Goal: Task Accomplishment & Management: Manage account settings

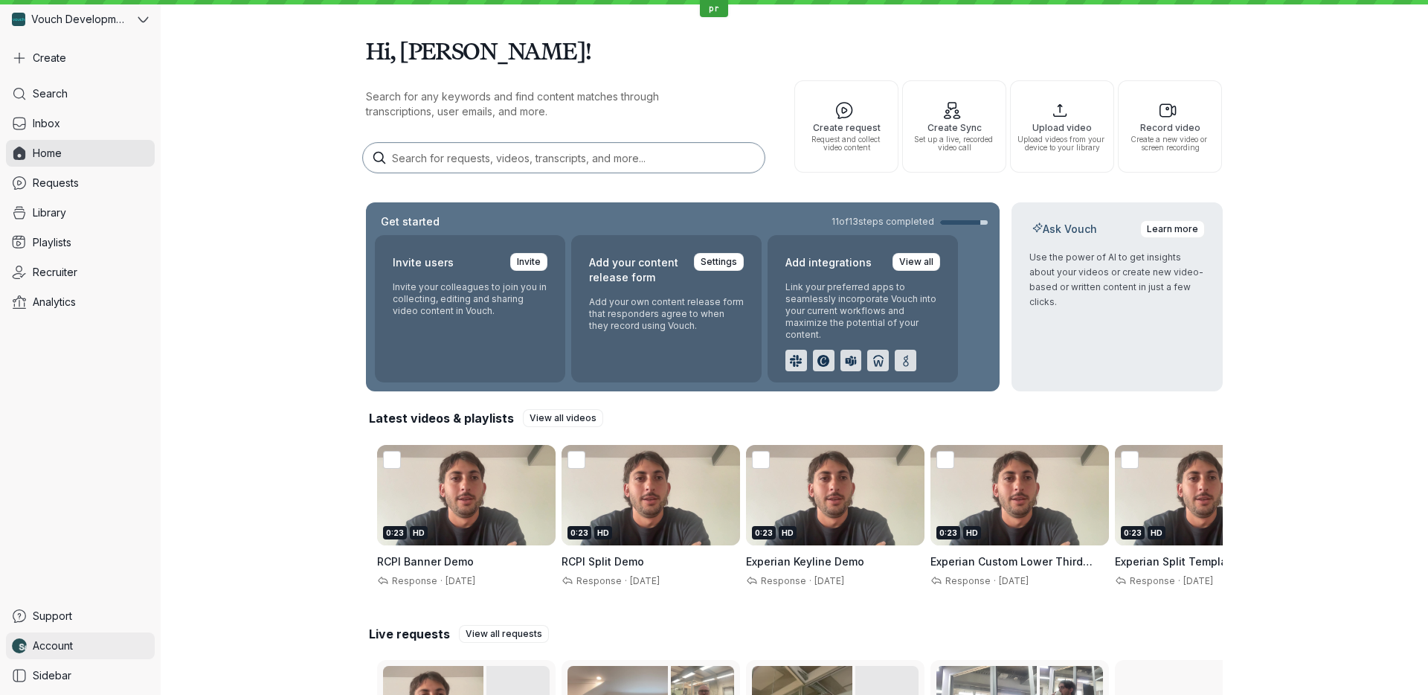
click at [68, 649] on span "Account" at bounding box center [53, 645] width 40 height 15
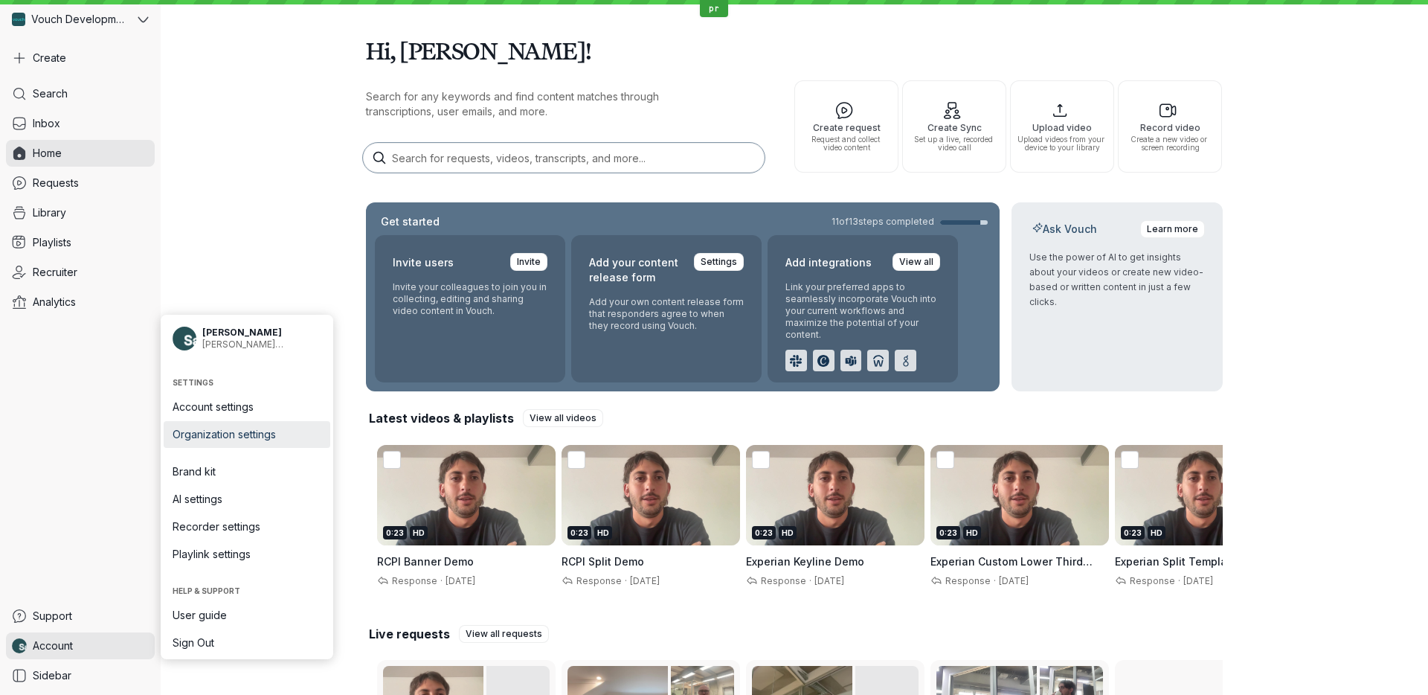
click at [266, 430] on span "Organization settings" at bounding box center [247, 434] width 149 height 15
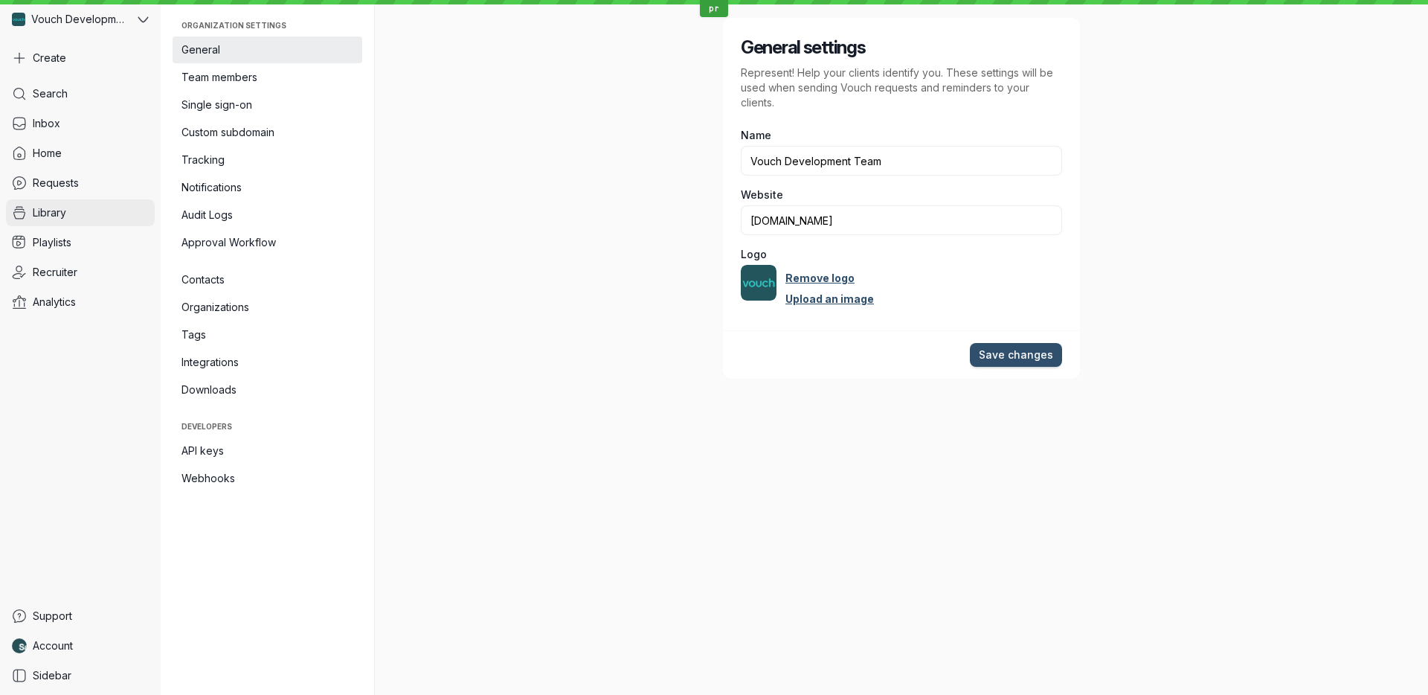
click at [91, 208] on link "Library" at bounding box center [80, 212] width 149 height 27
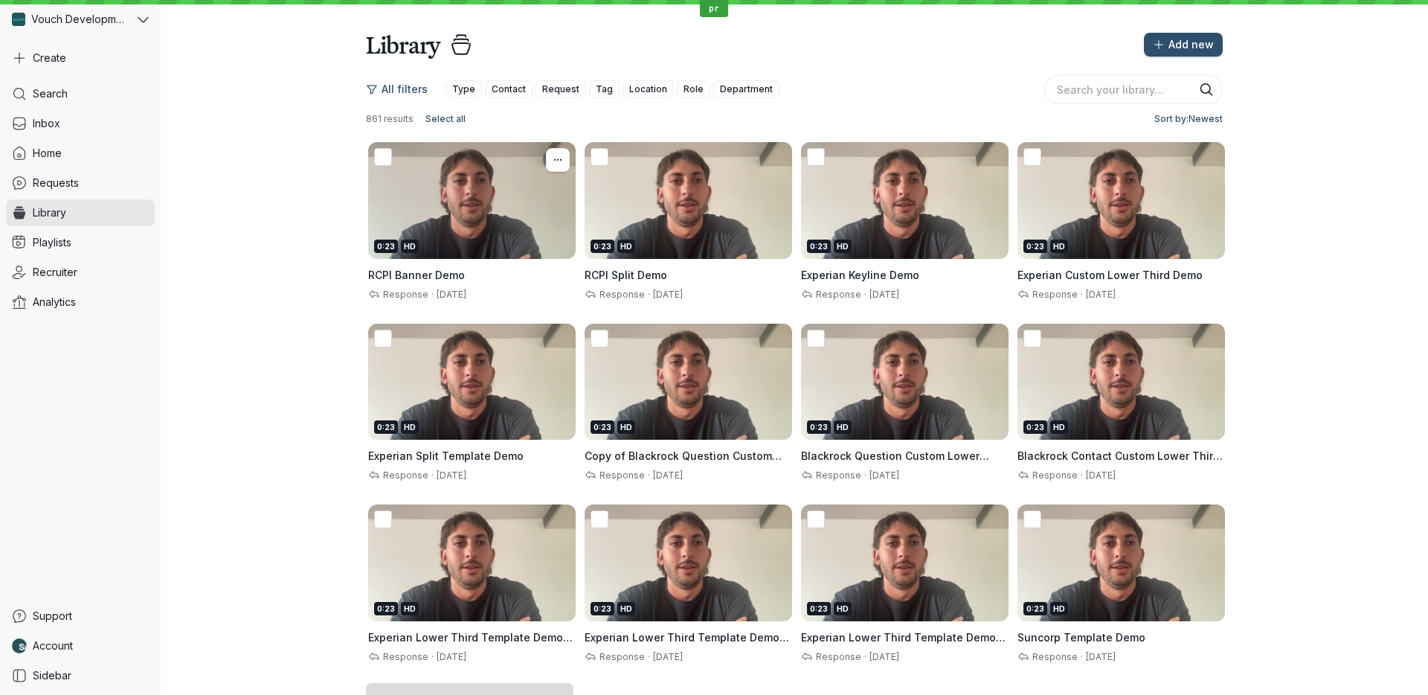
click at [509, 235] on div "0:23 HD" at bounding box center [472, 200] width 208 height 117
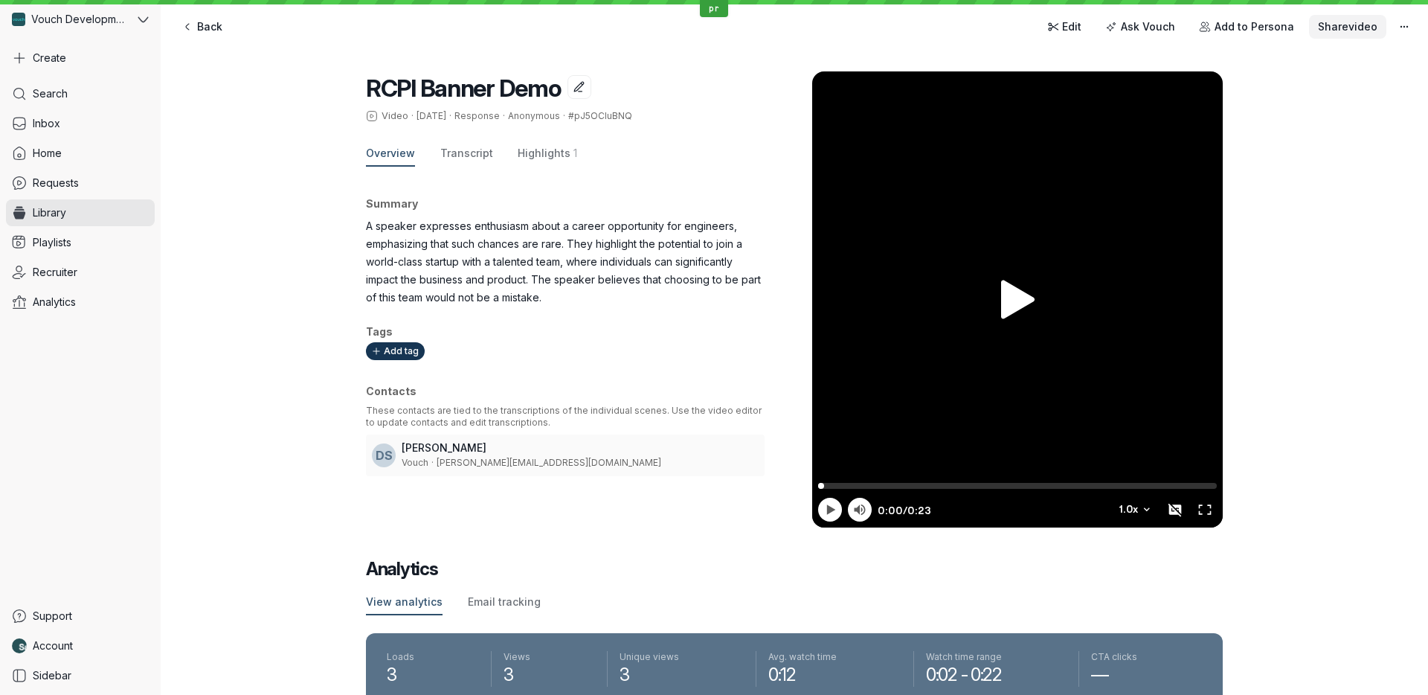
click at [1336, 25] on span "Share video" at bounding box center [1348, 26] width 60 height 15
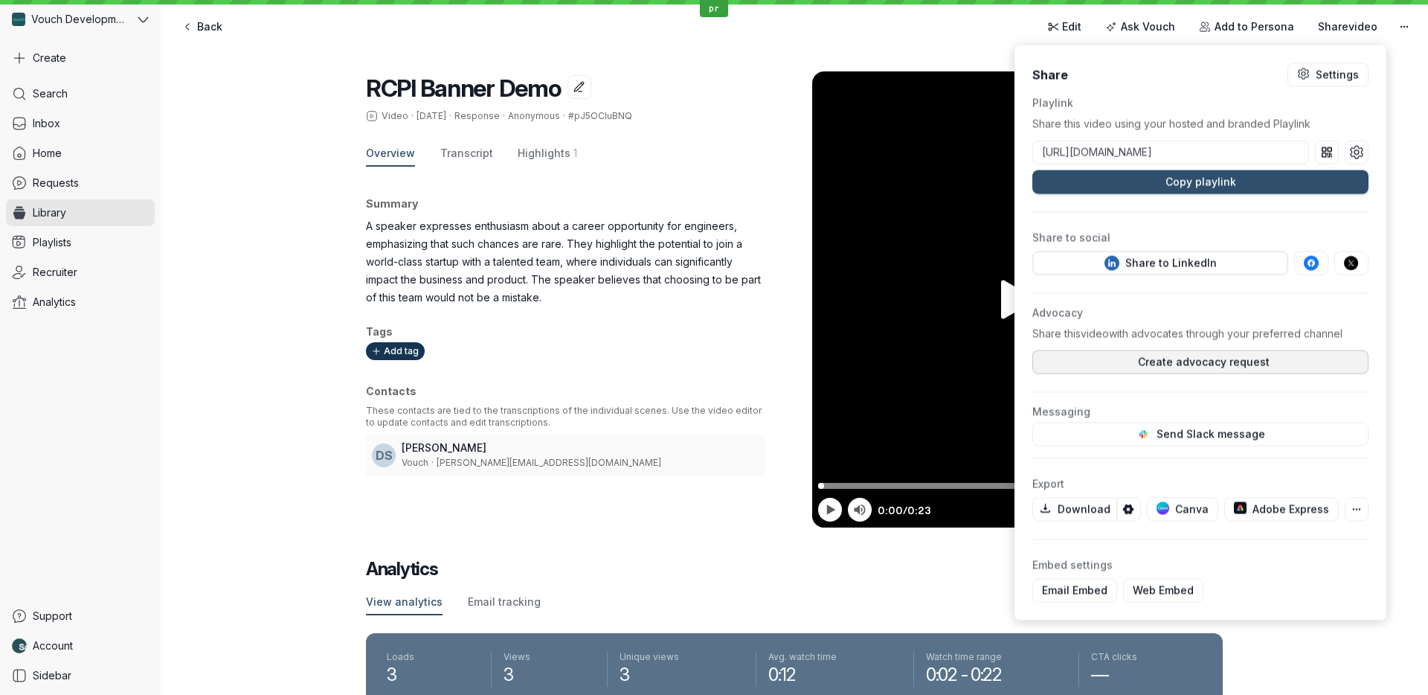
click at [1189, 365] on span "Create advocacy request" at bounding box center [1201, 362] width 138 height 15
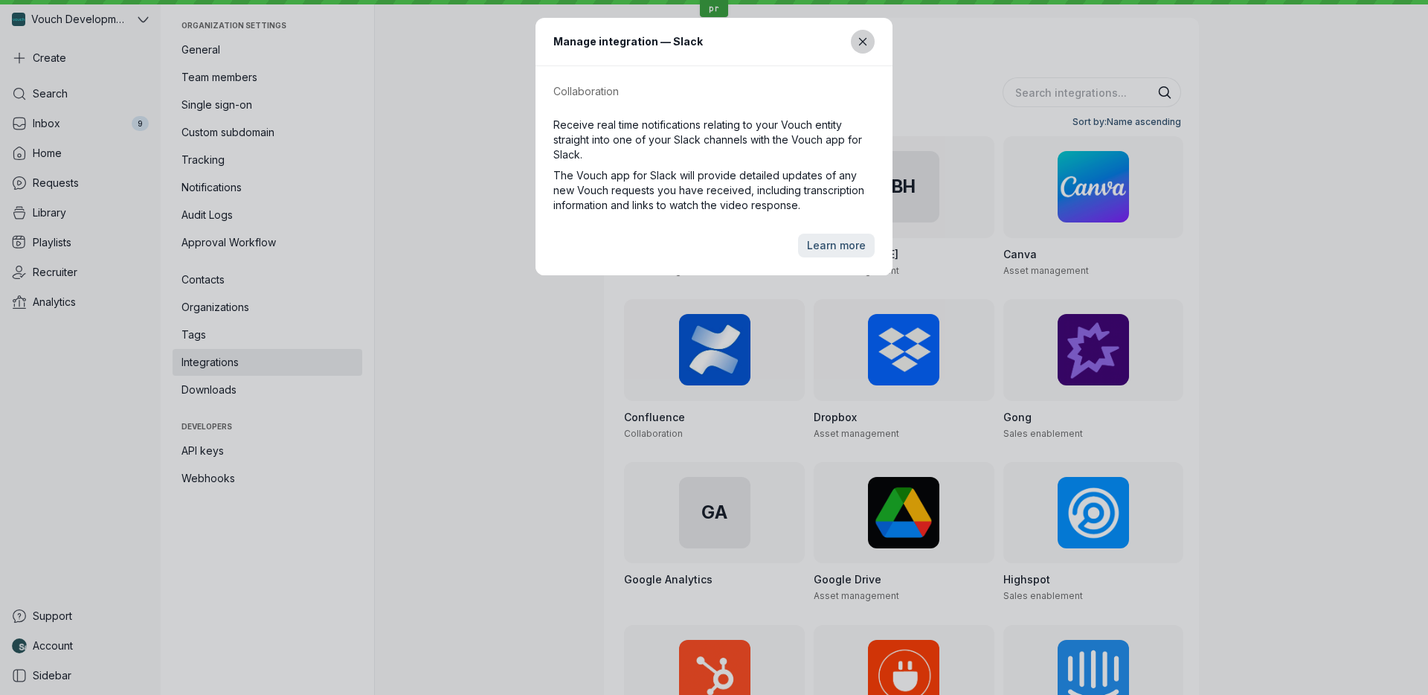
click at [864, 48] on button "Close modal" at bounding box center [863, 42] width 24 height 24
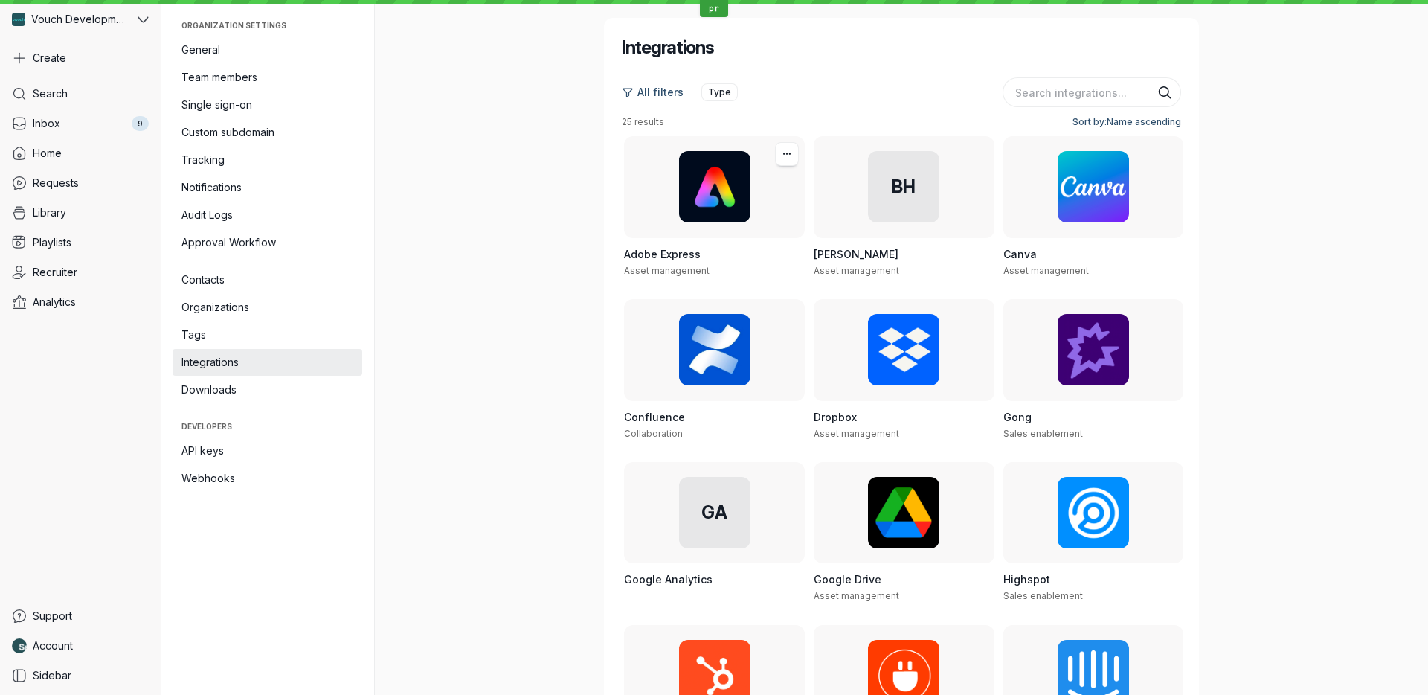
scroll to position [914, 0]
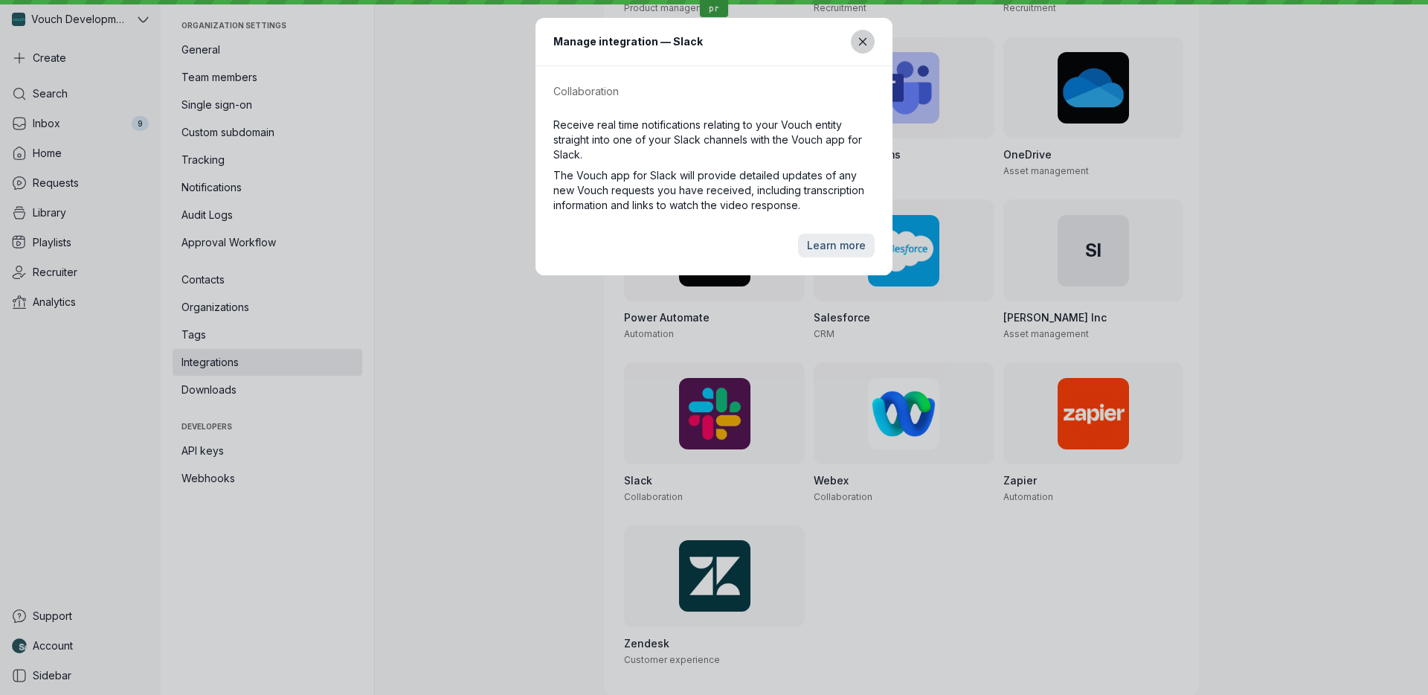
click at [855, 48] on button "Close modal" at bounding box center [863, 42] width 24 height 24
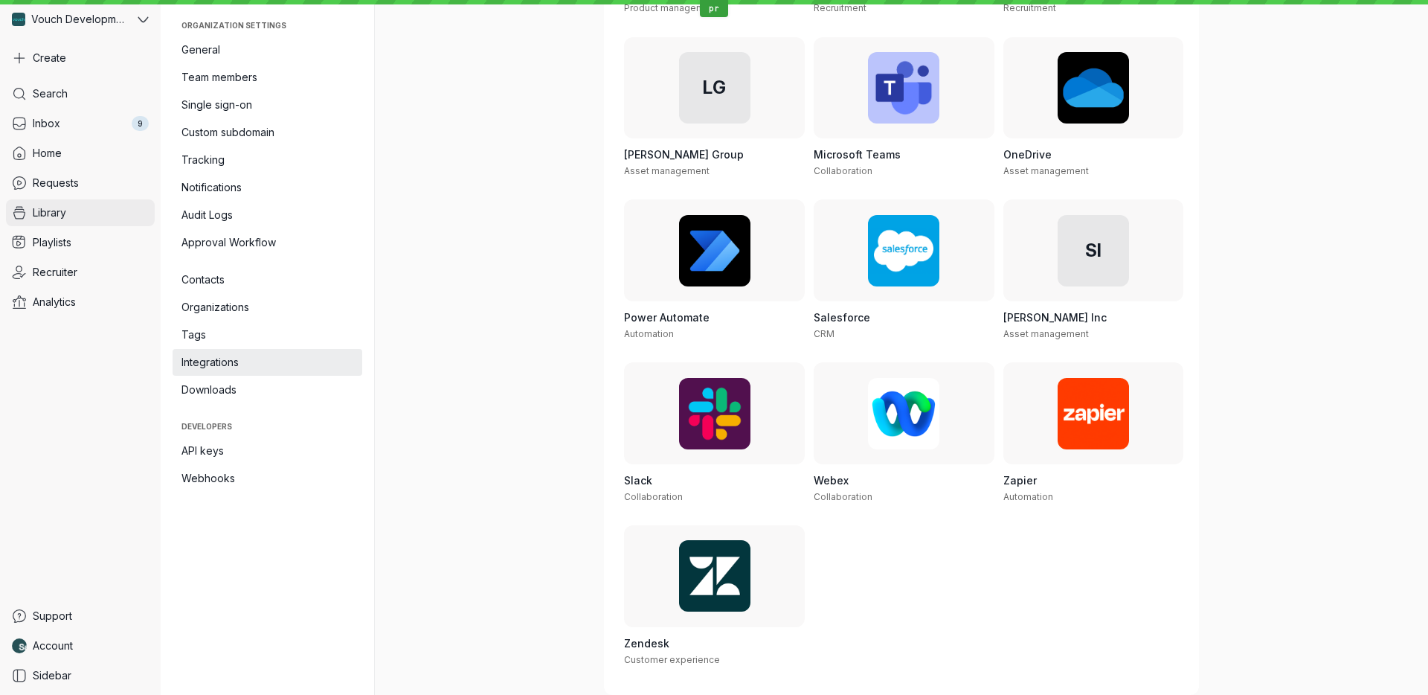
click at [102, 219] on link "Library" at bounding box center [80, 212] width 149 height 27
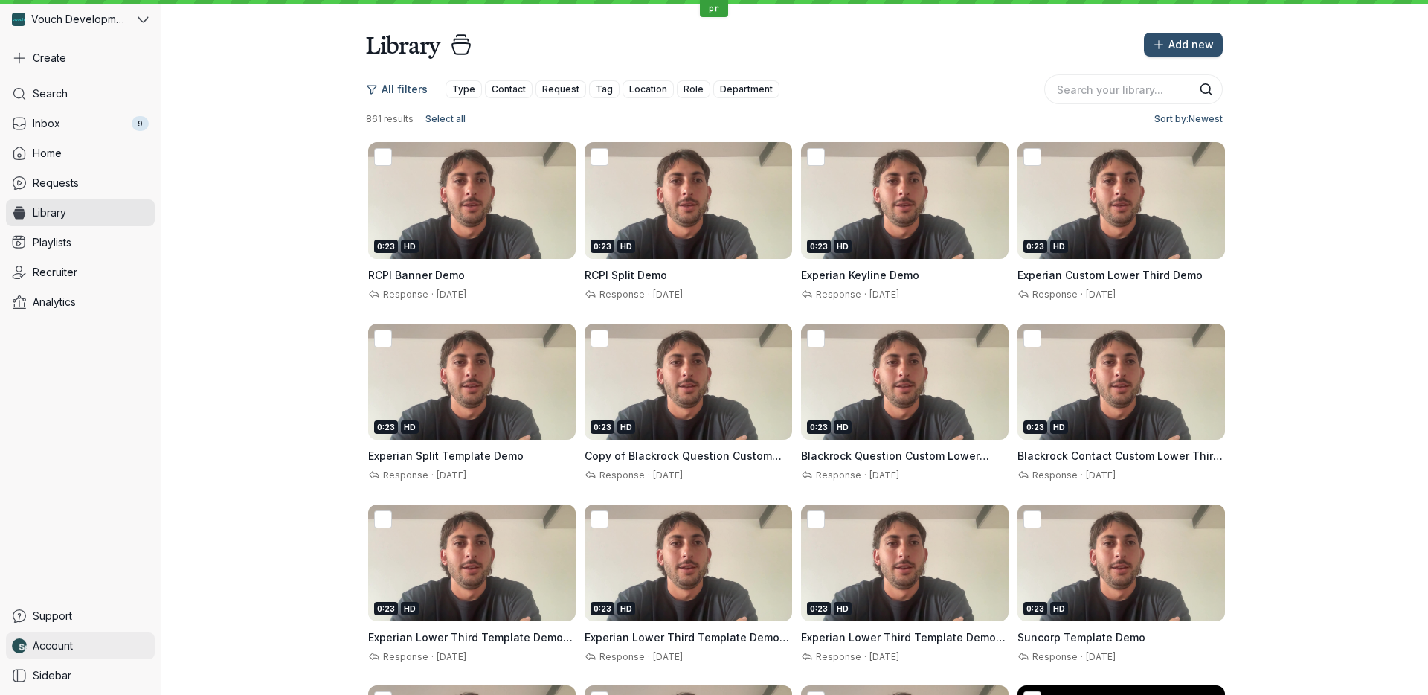
click at [118, 638] on link "Account" at bounding box center [80, 645] width 149 height 27
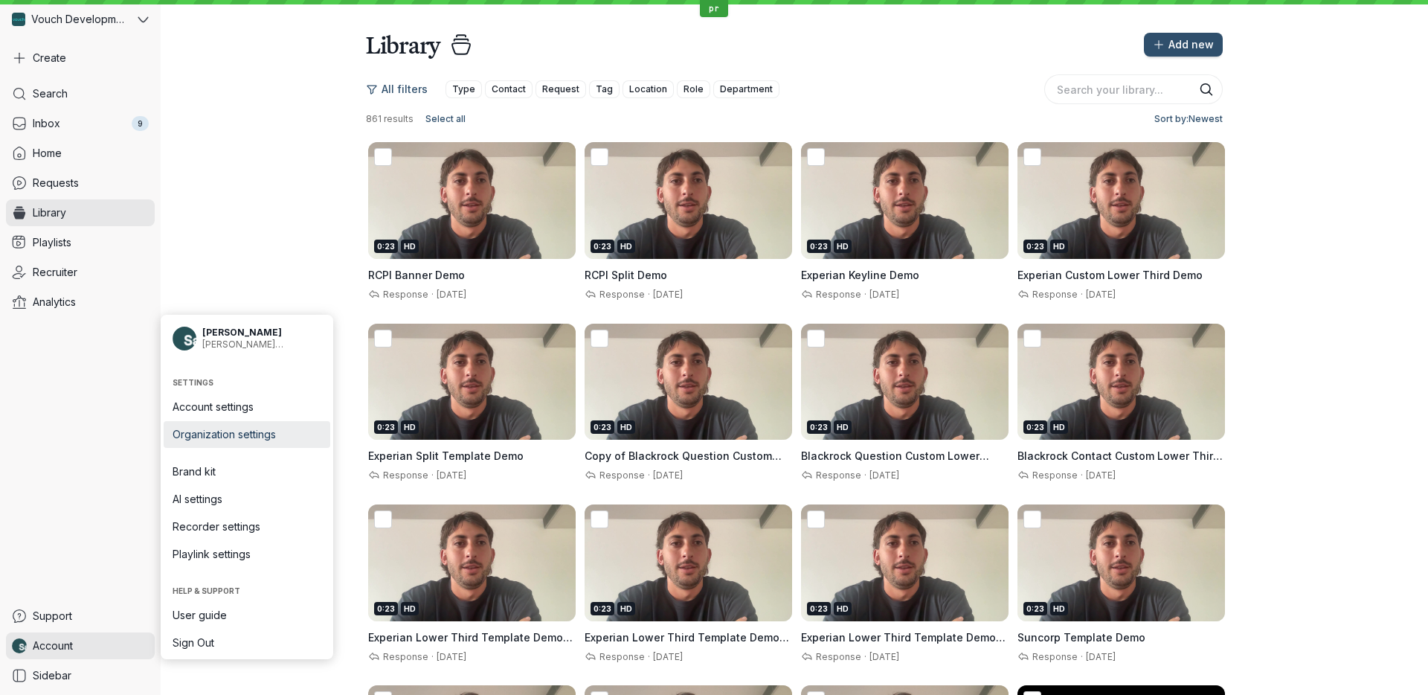
click at [284, 441] on span "Organization settings" at bounding box center [247, 434] width 149 height 15
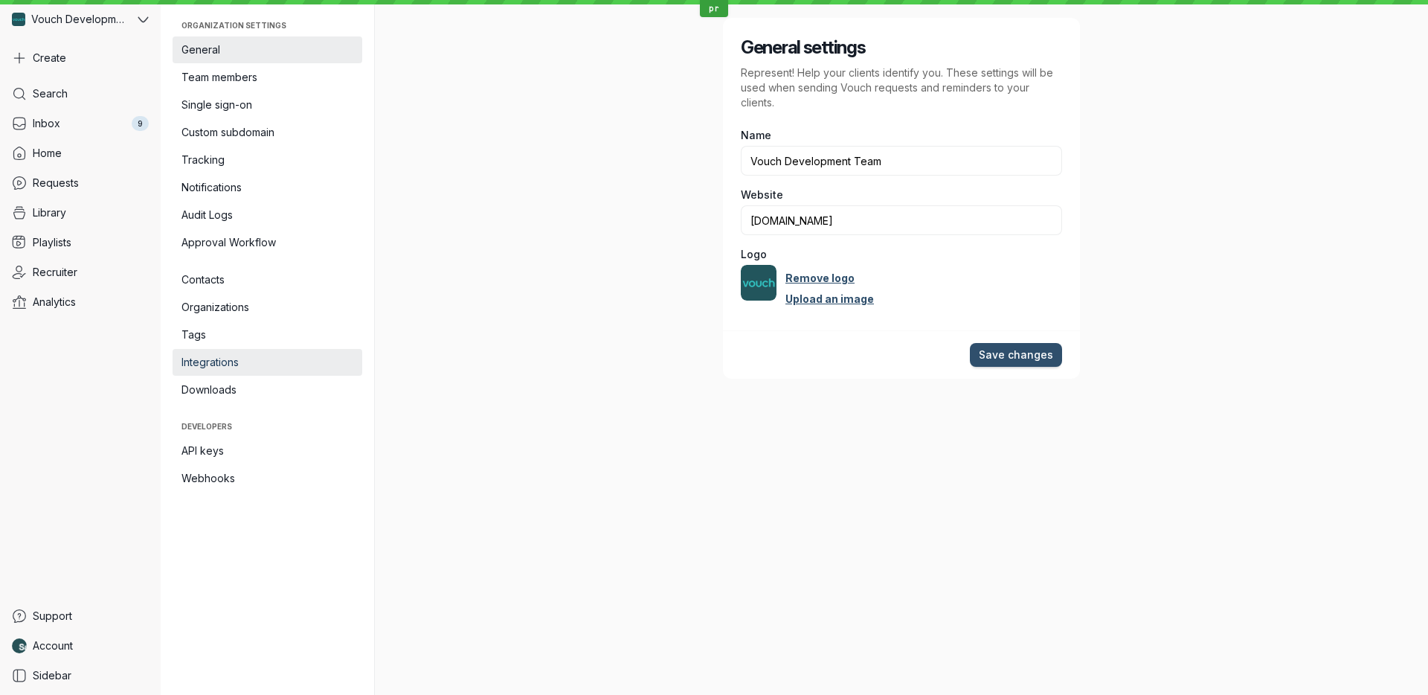
click at [288, 374] on link "Integrations" at bounding box center [268, 362] width 190 height 27
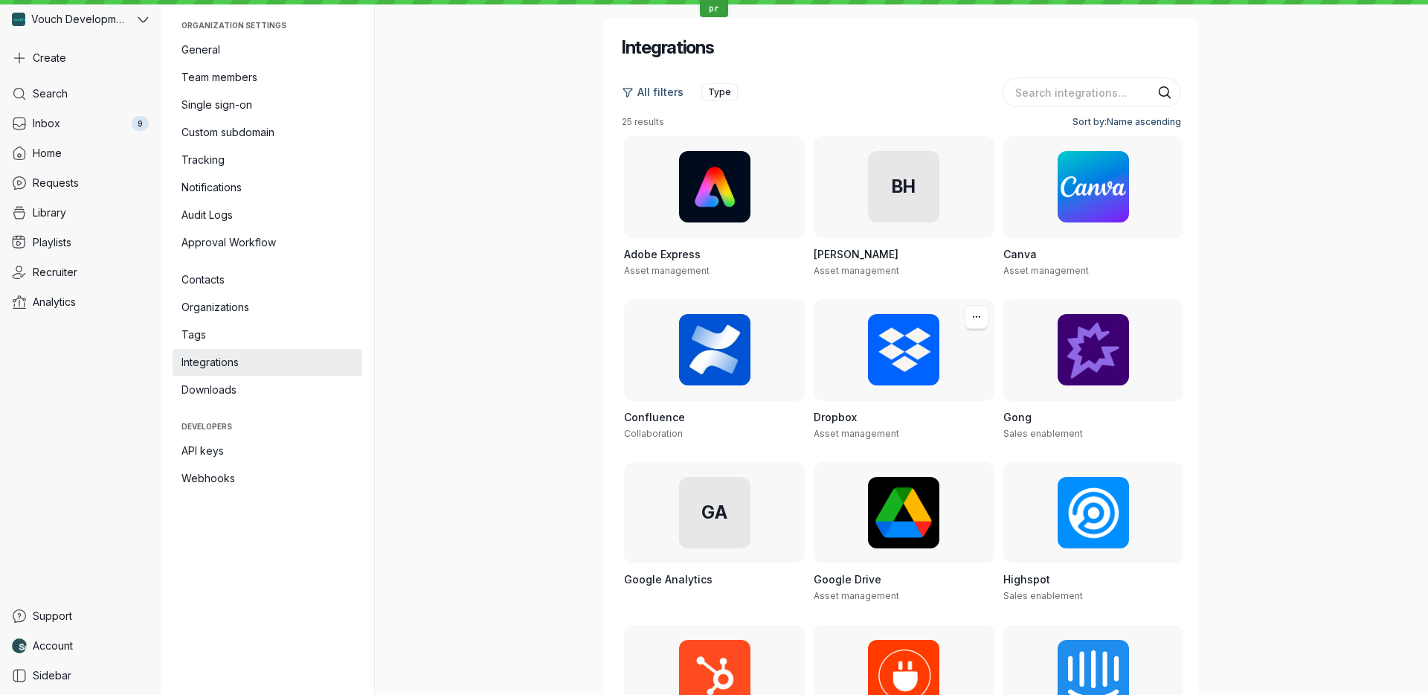
scroll to position [914, 0]
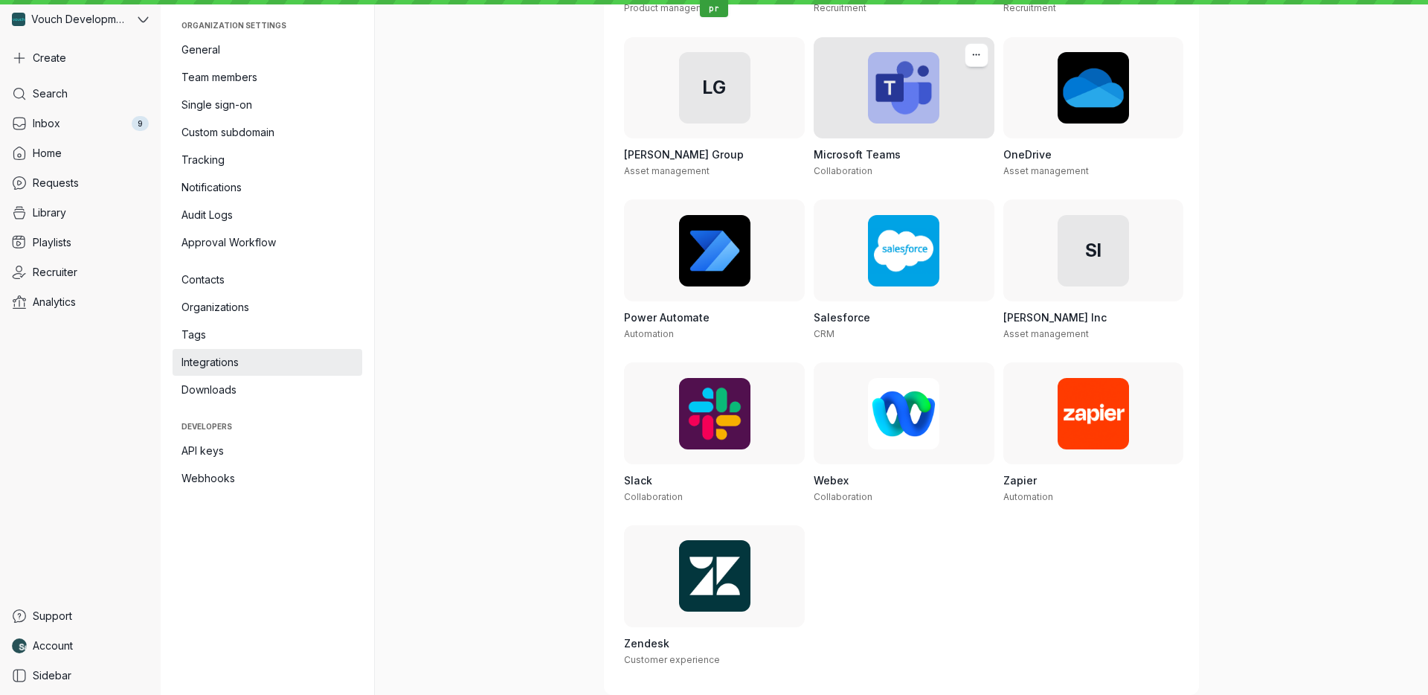
click at [940, 141] on div "Microsoft Teams Collaboration" at bounding box center [904, 162] width 181 height 48
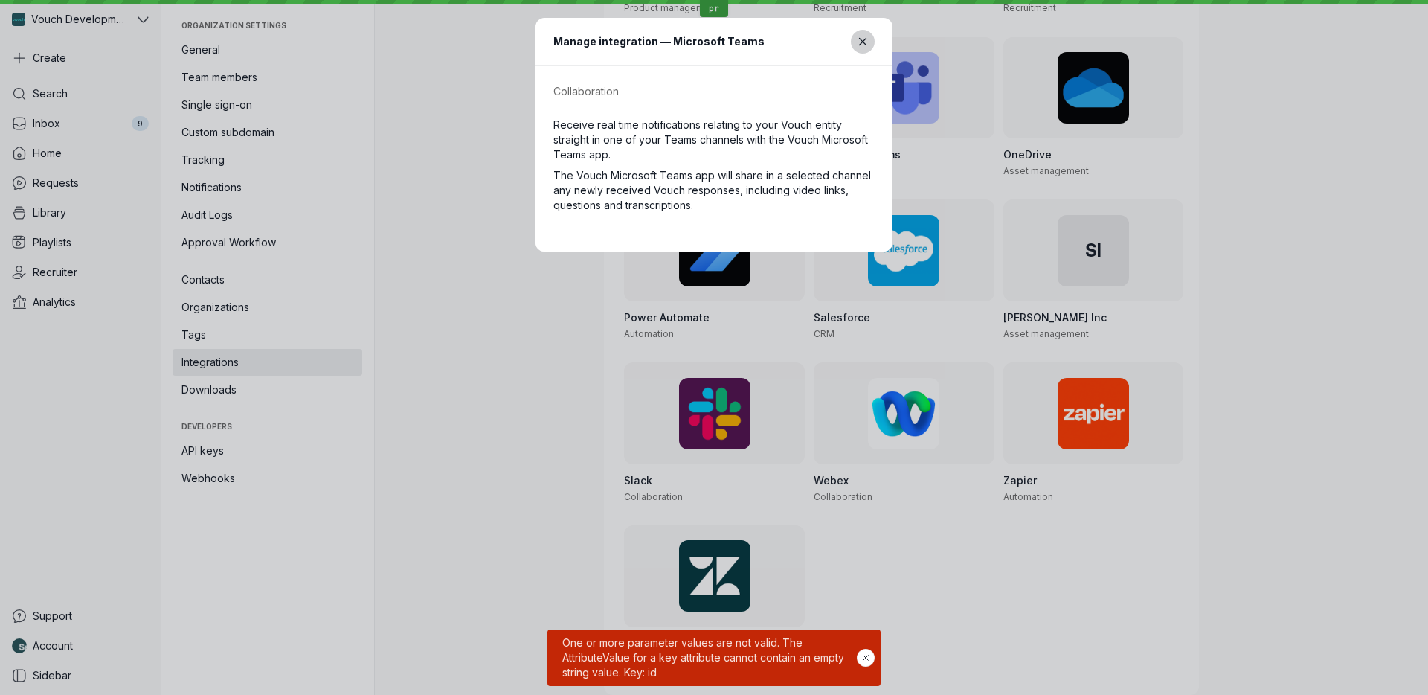
click at [869, 51] on button "Close modal" at bounding box center [863, 42] width 24 height 24
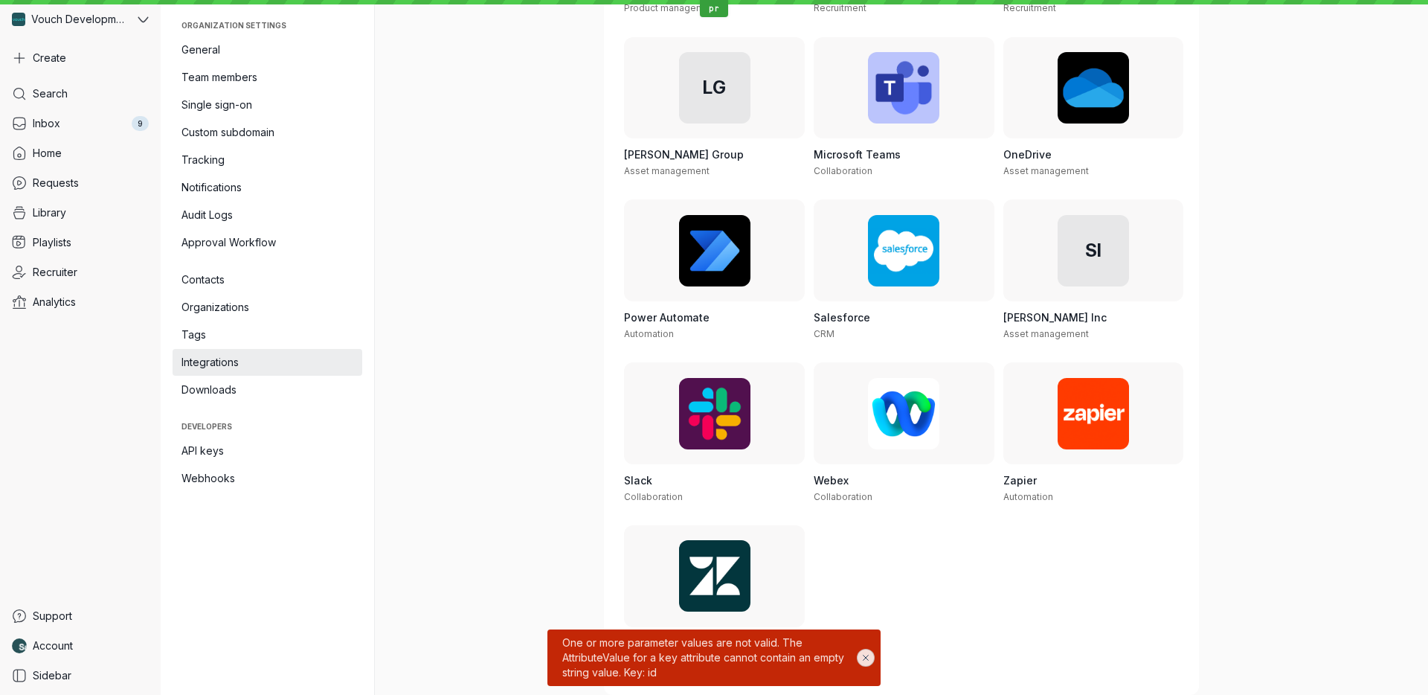
click at [862, 663] on button "Hide notification" at bounding box center [866, 658] width 18 height 18
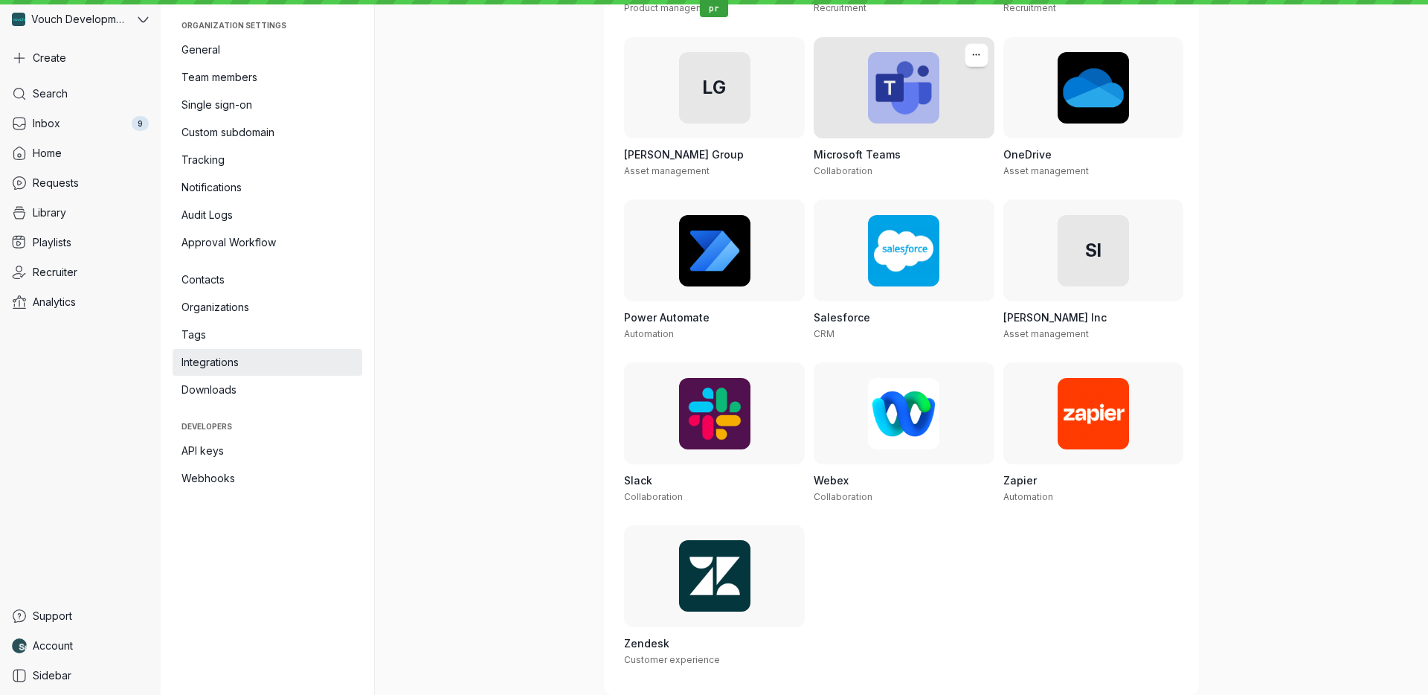
click at [913, 155] on h3 "Microsoft Teams" at bounding box center [904, 154] width 181 height 15
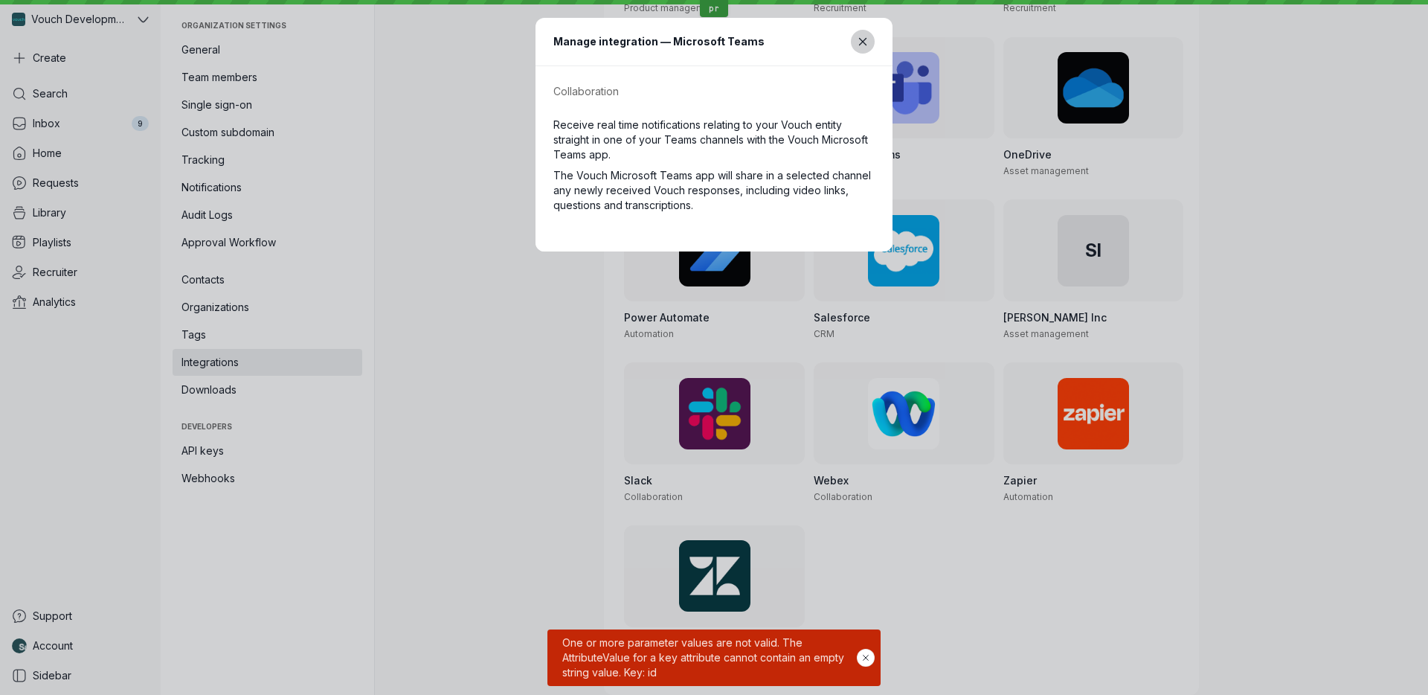
click at [857, 46] on icon "Close modal" at bounding box center [863, 42] width 13 height 13
